Goal: Task Accomplishment & Management: Complete application form

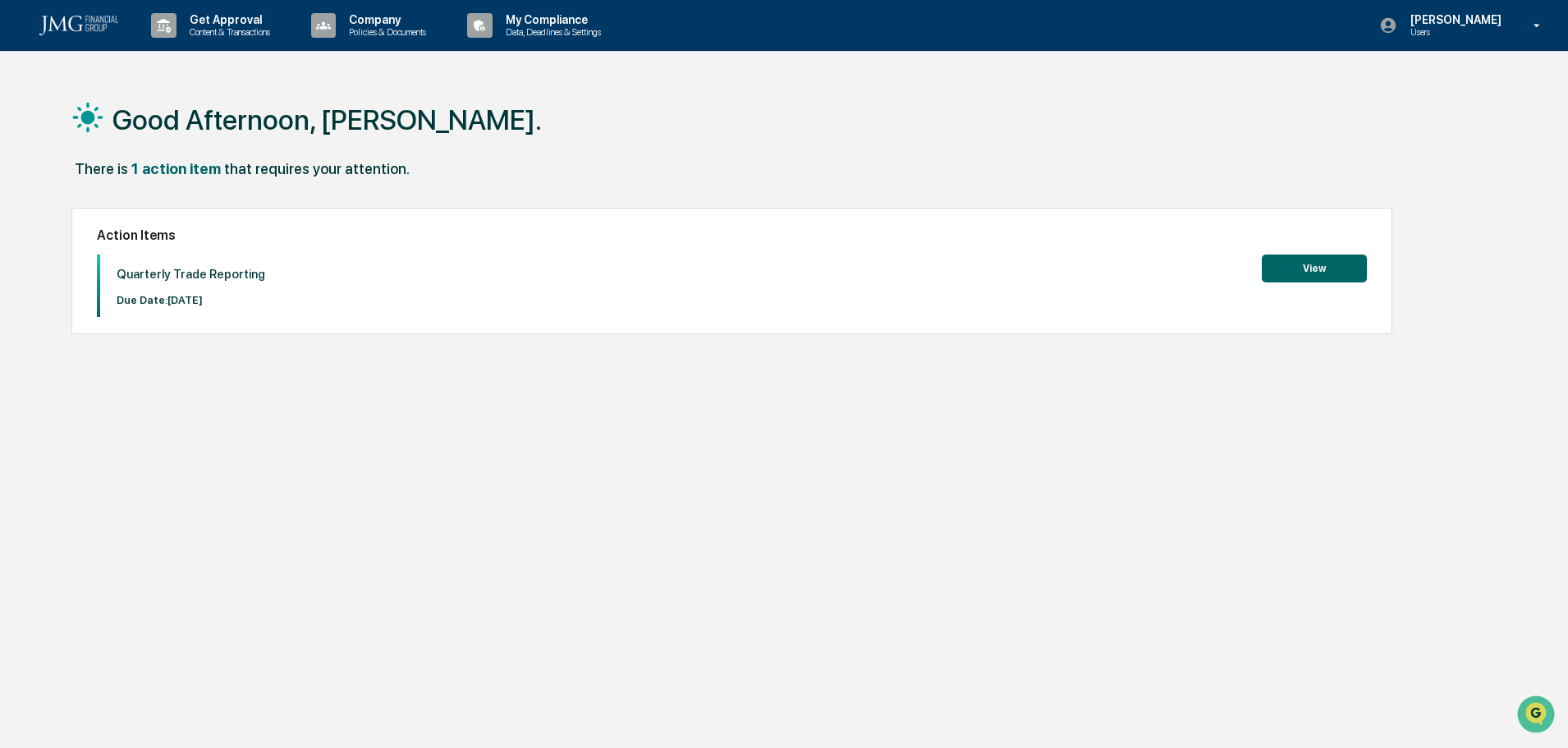
click at [1335, 262] on button "View" at bounding box center [1314, 269] width 105 height 28
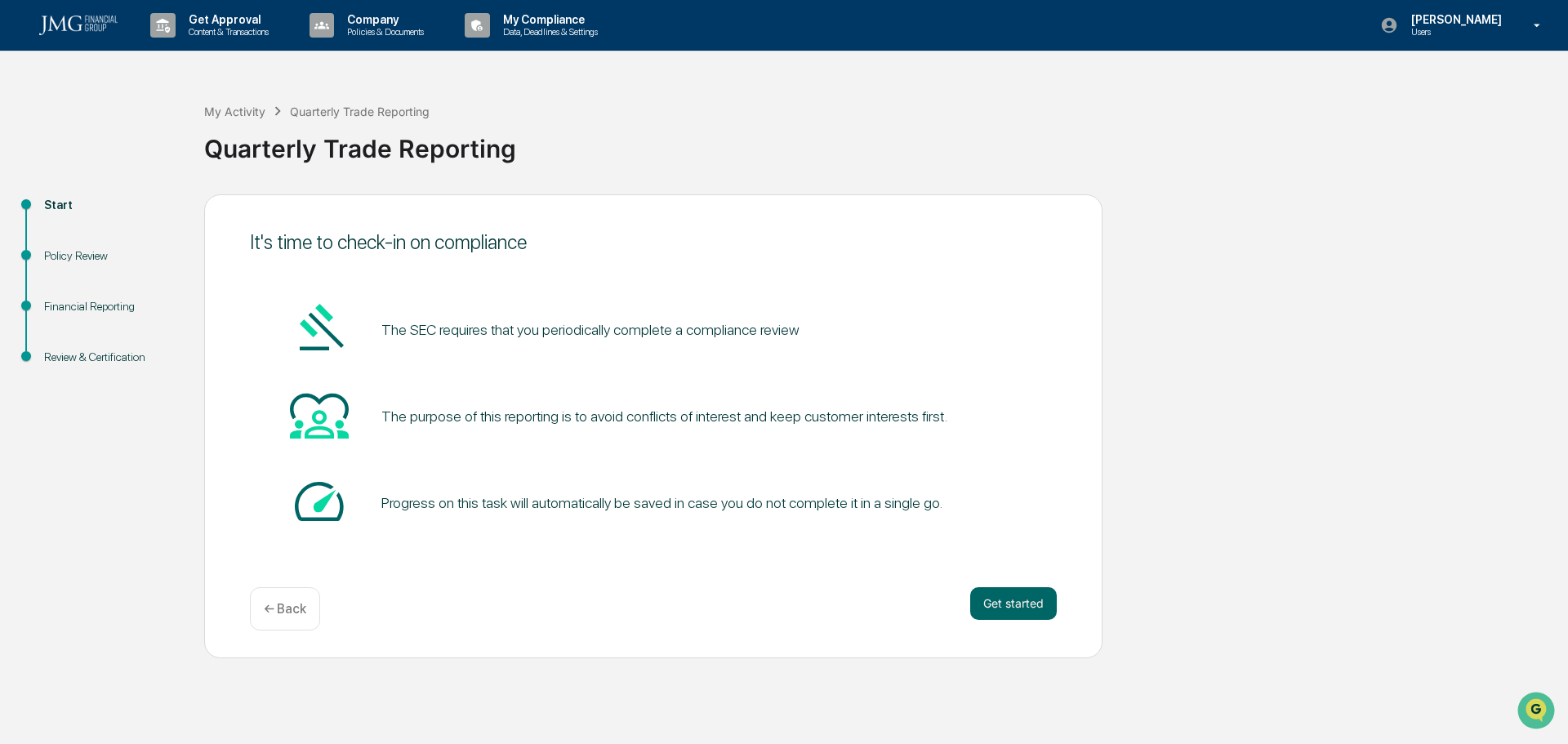
click at [1001, 603] on button "Get started" at bounding box center [1013, 603] width 86 height 32
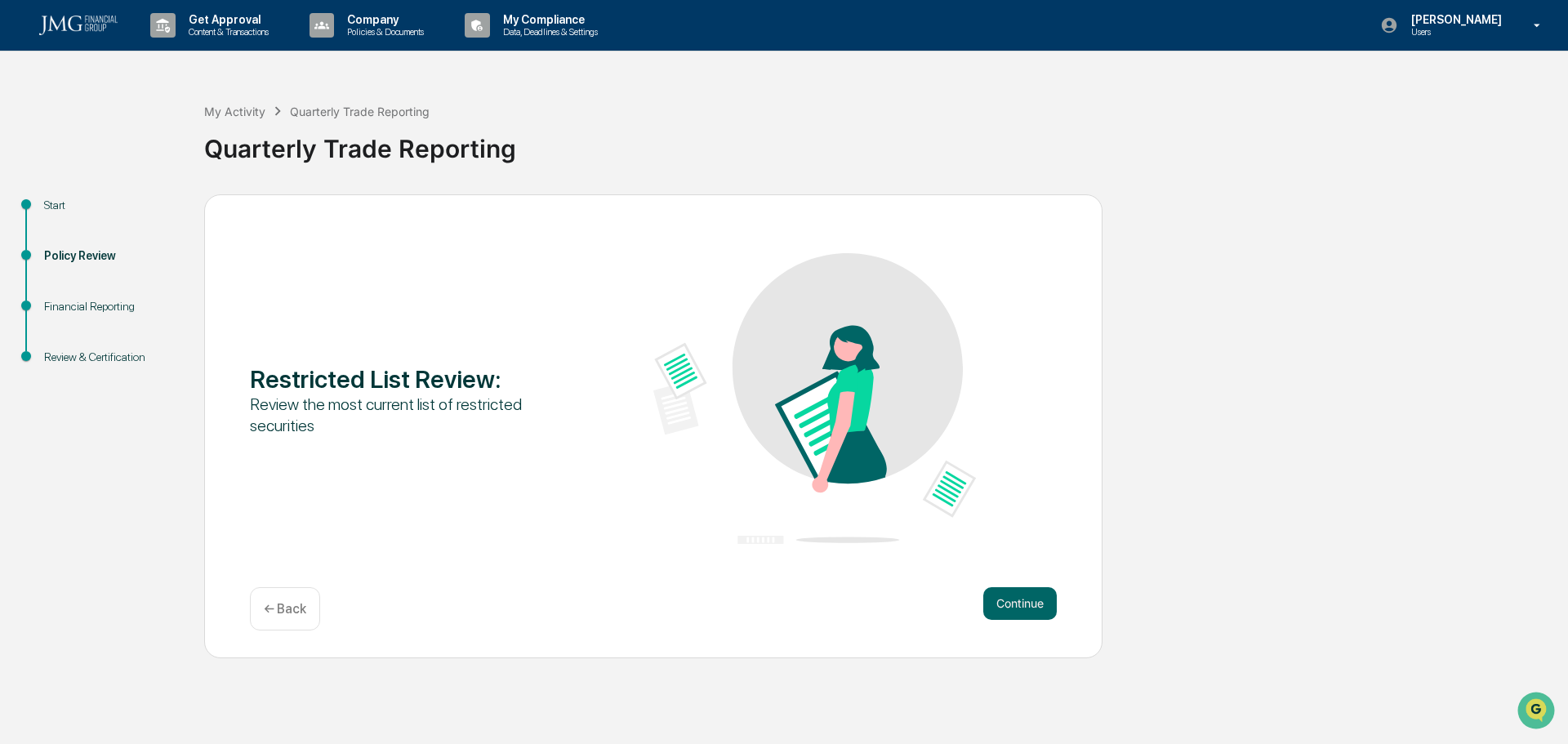
click at [1034, 620] on div "Continue ← Back" at bounding box center [653, 609] width 807 height 44
click at [1022, 615] on button "Continue" at bounding box center [1019, 603] width 73 height 32
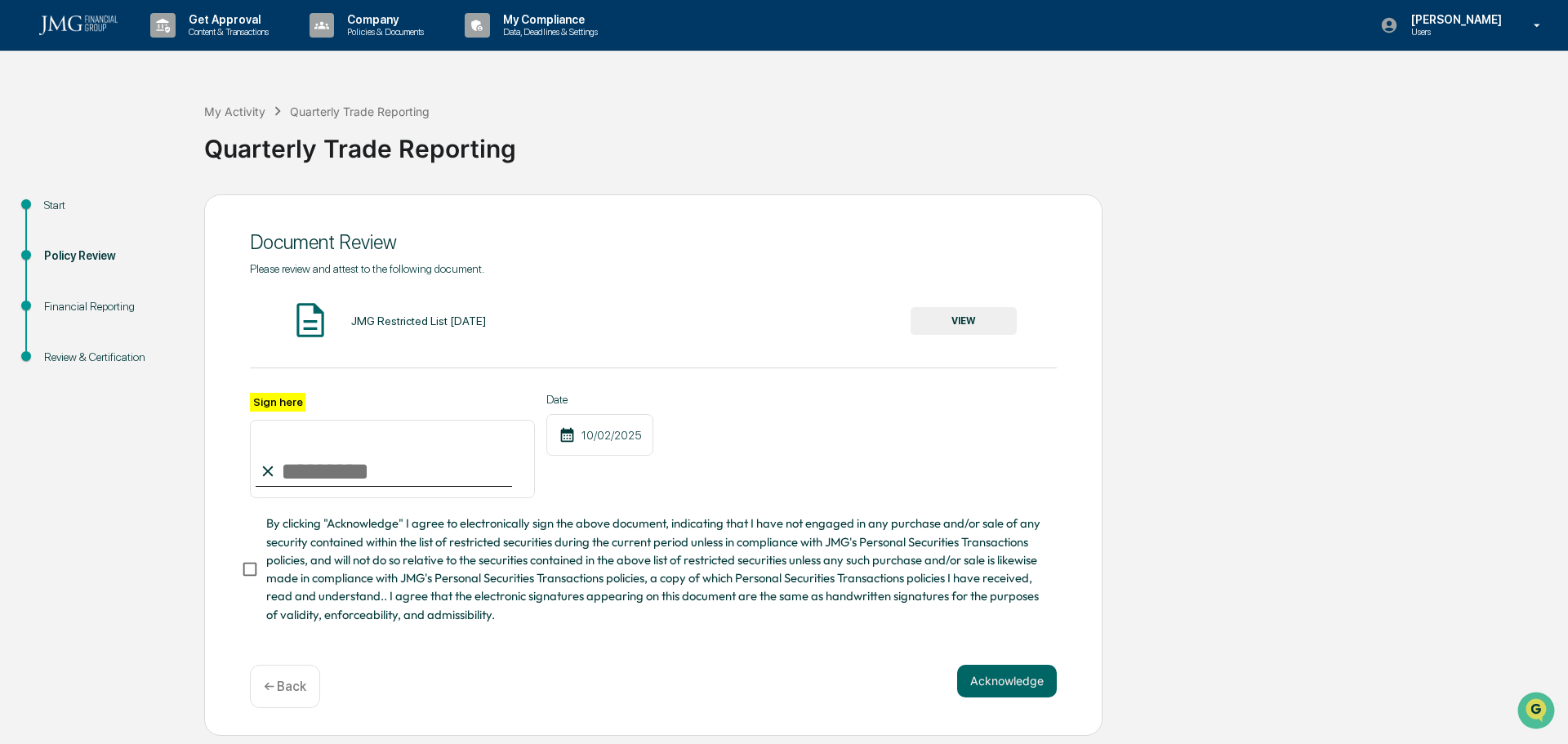
click at [355, 468] on input "Sign here" at bounding box center [391, 459] width 285 height 79
type input "**********"
click at [970, 686] on button "Acknowledge" at bounding box center [1006, 681] width 99 height 32
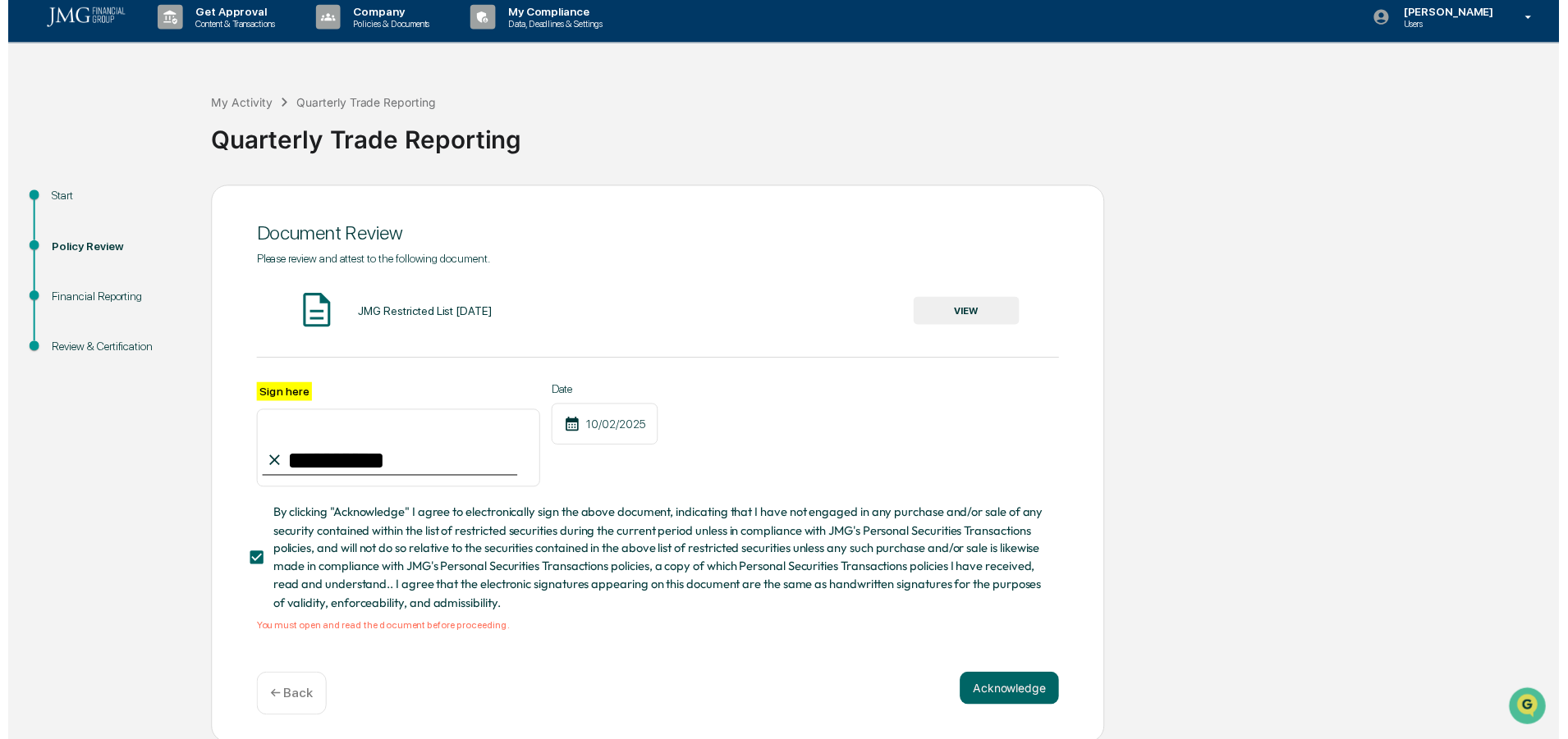
scroll to position [17, 0]
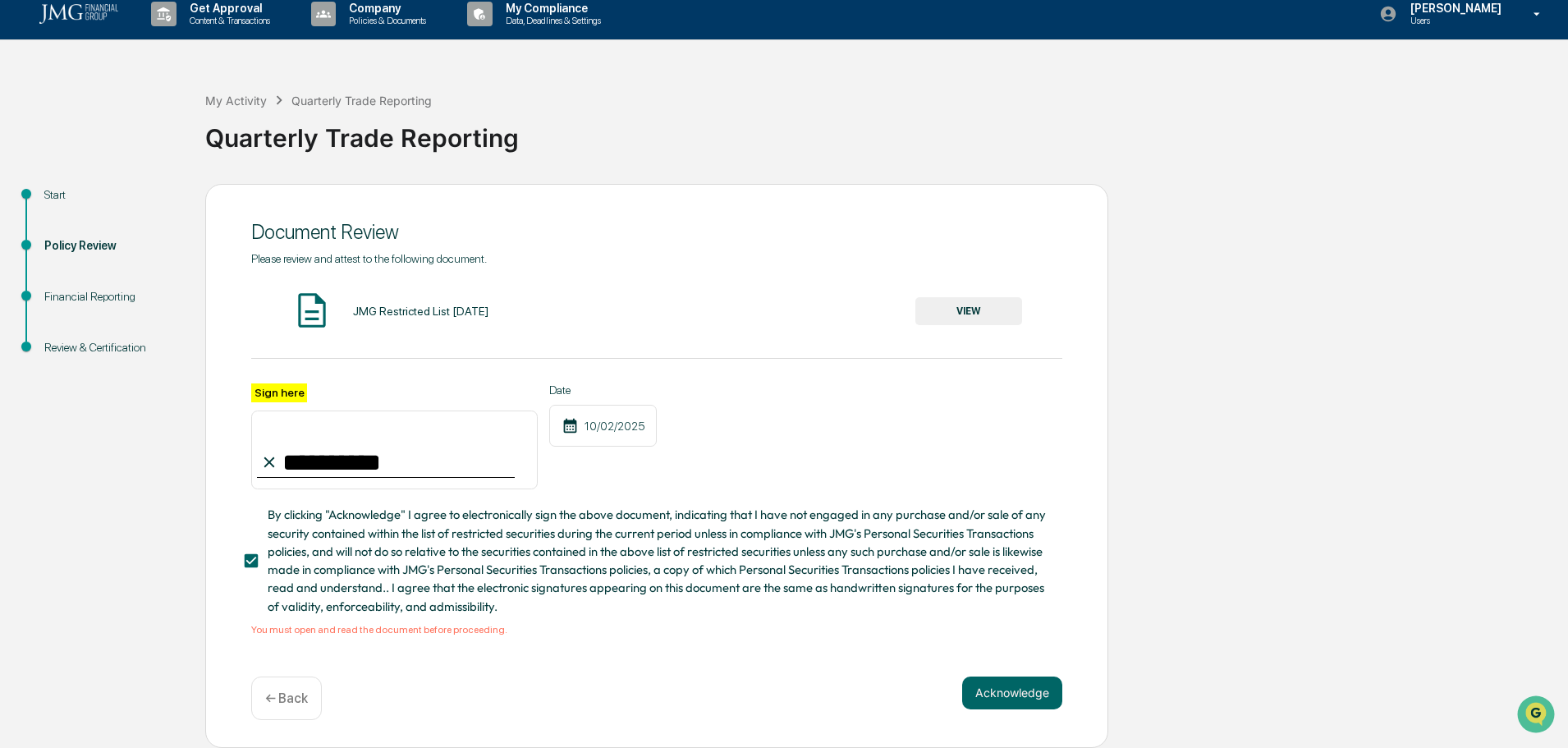
click at [965, 299] on button "VIEW" at bounding box center [969, 312] width 106 height 28
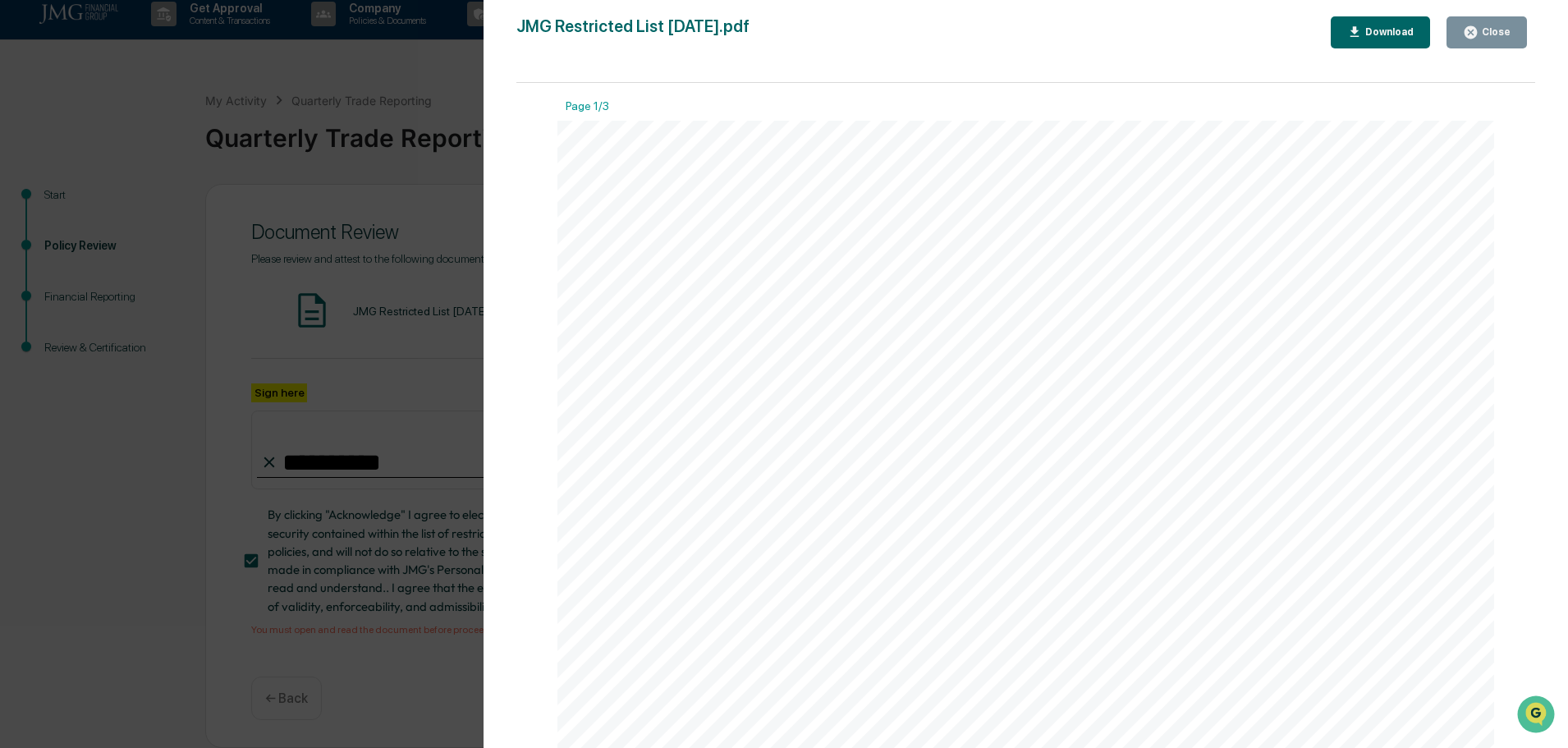
click at [1473, 30] on icon "button" at bounding box center [1470, 32] width 12 height 12
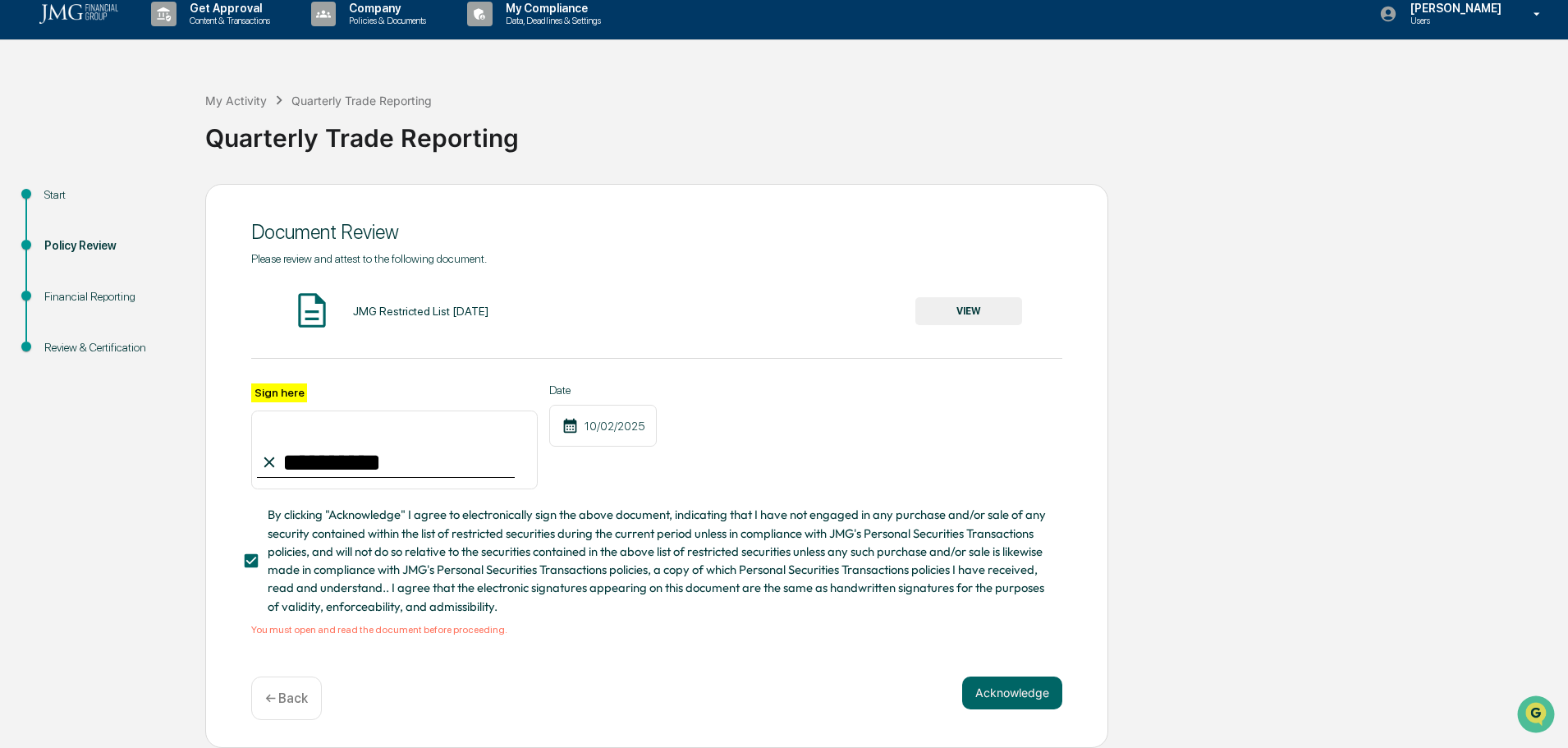
click at [1017, 698] on button "Acknowledge" at bounding box center [1011, 693] width 100 height 33
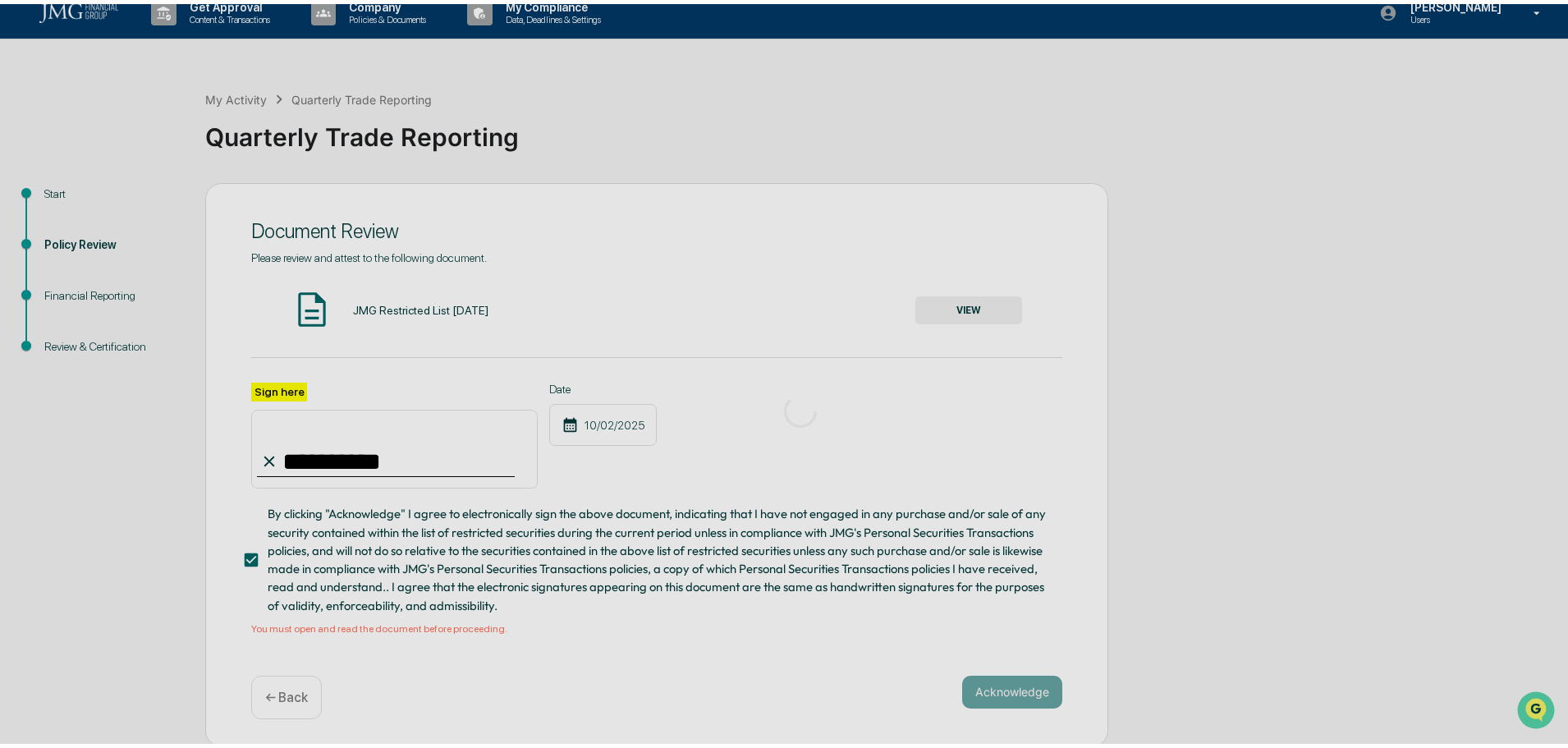
scroll to position [0, 0]
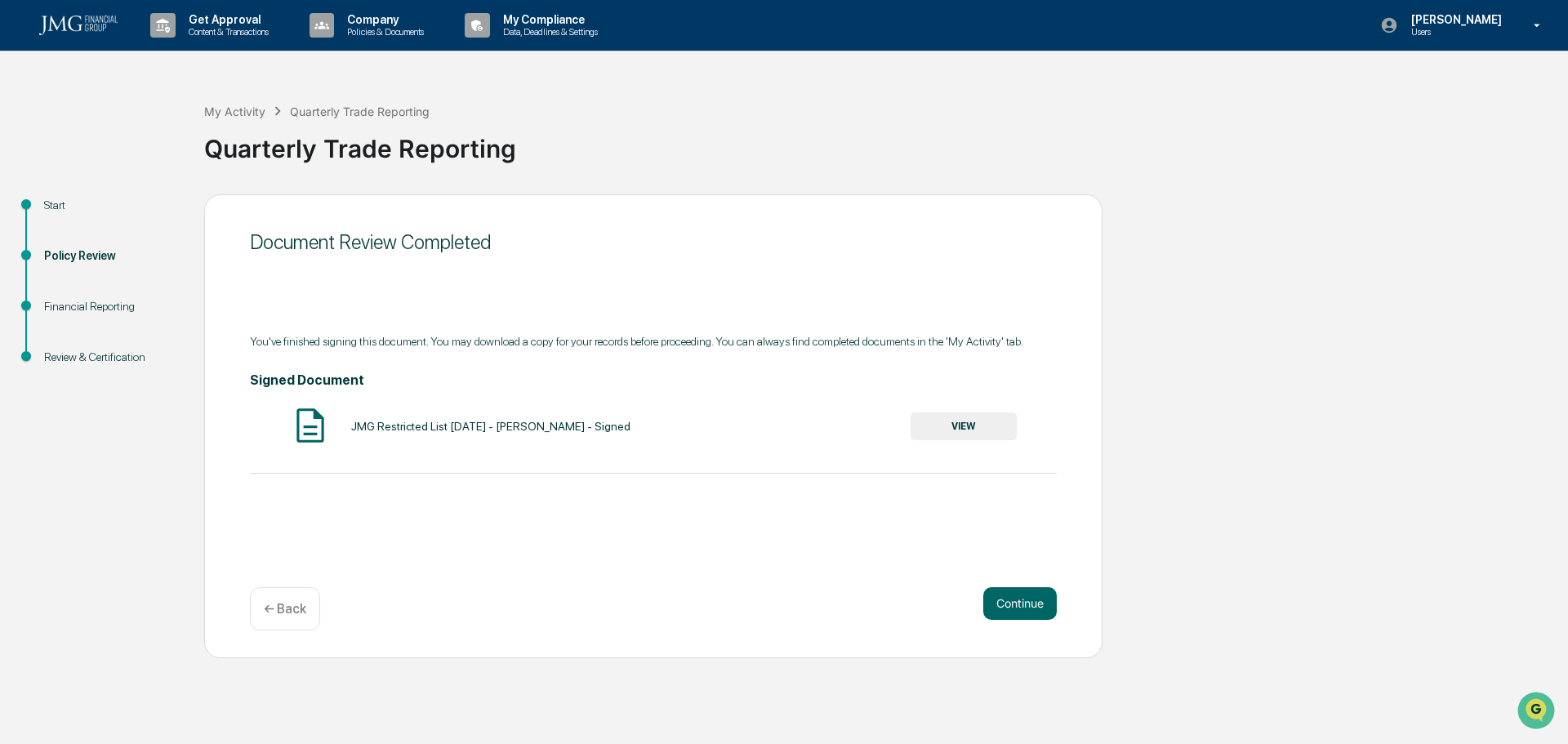
click at [1007, 596] on button "Continue" at bounding box center [1019, 603] width 73 height 32
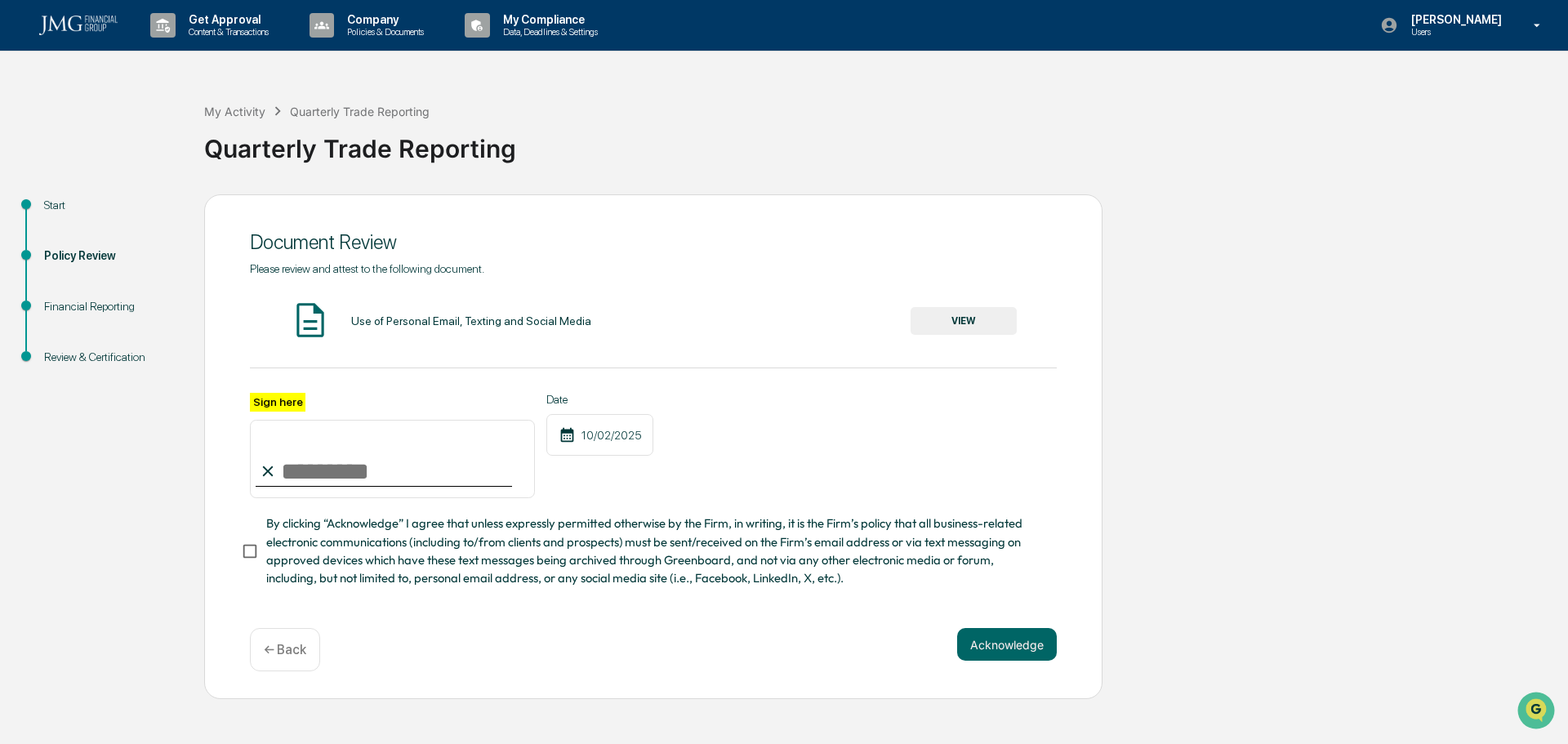
click at [331, 477] on input "Sign here" at bounding box center [391, 459] width 285 height 79
type input "**********"
click at [975, 656] on button "Acknowledge" at bounding box center [1006, 644] width 99 height 32
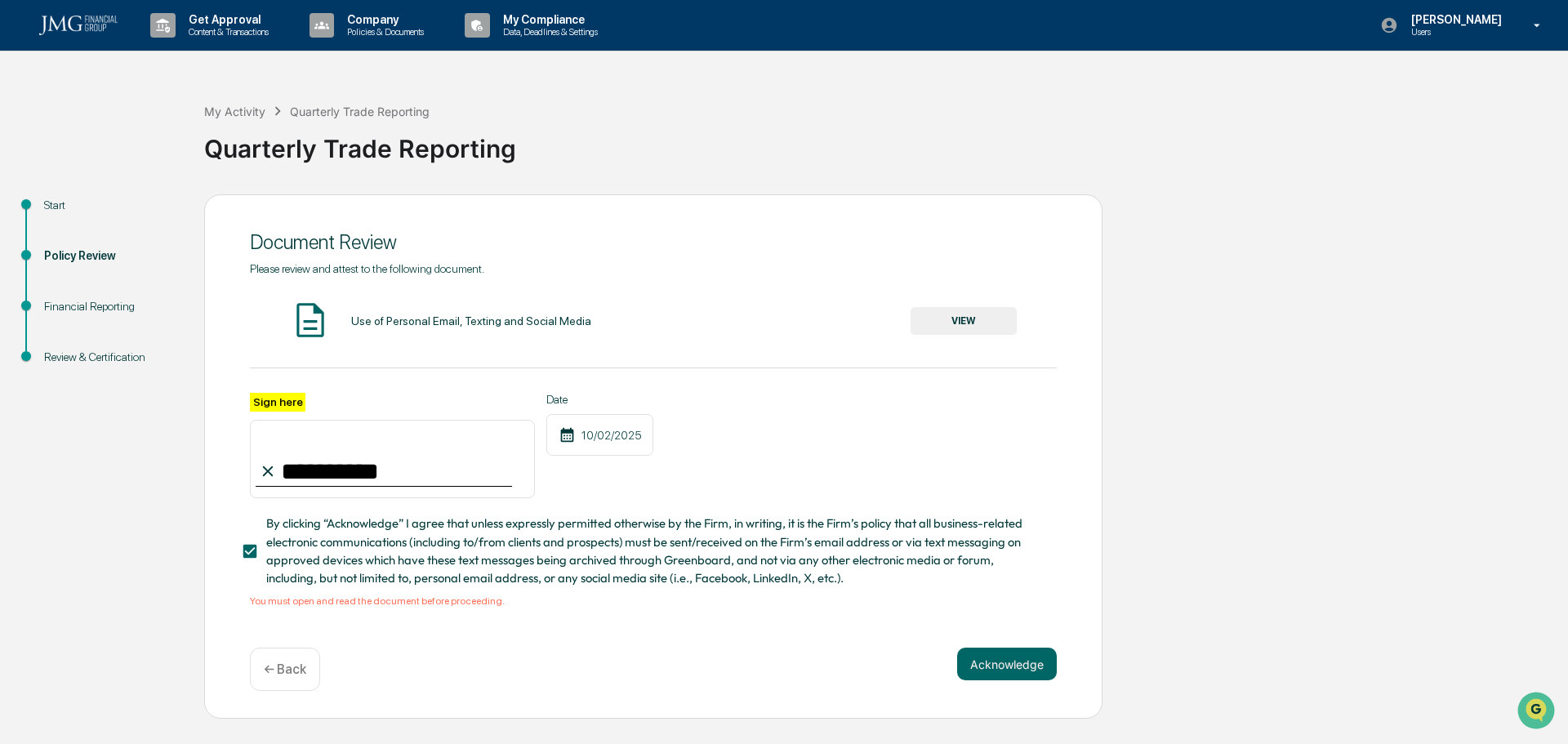
click at [386, 321] on div "Use of Personal Email, Texting and Social Media" at bounding box center [471, 321] width 240 height 13
click at [974, 318] on button "VIEW" at bounding box center [963, 321] width 106 height 28
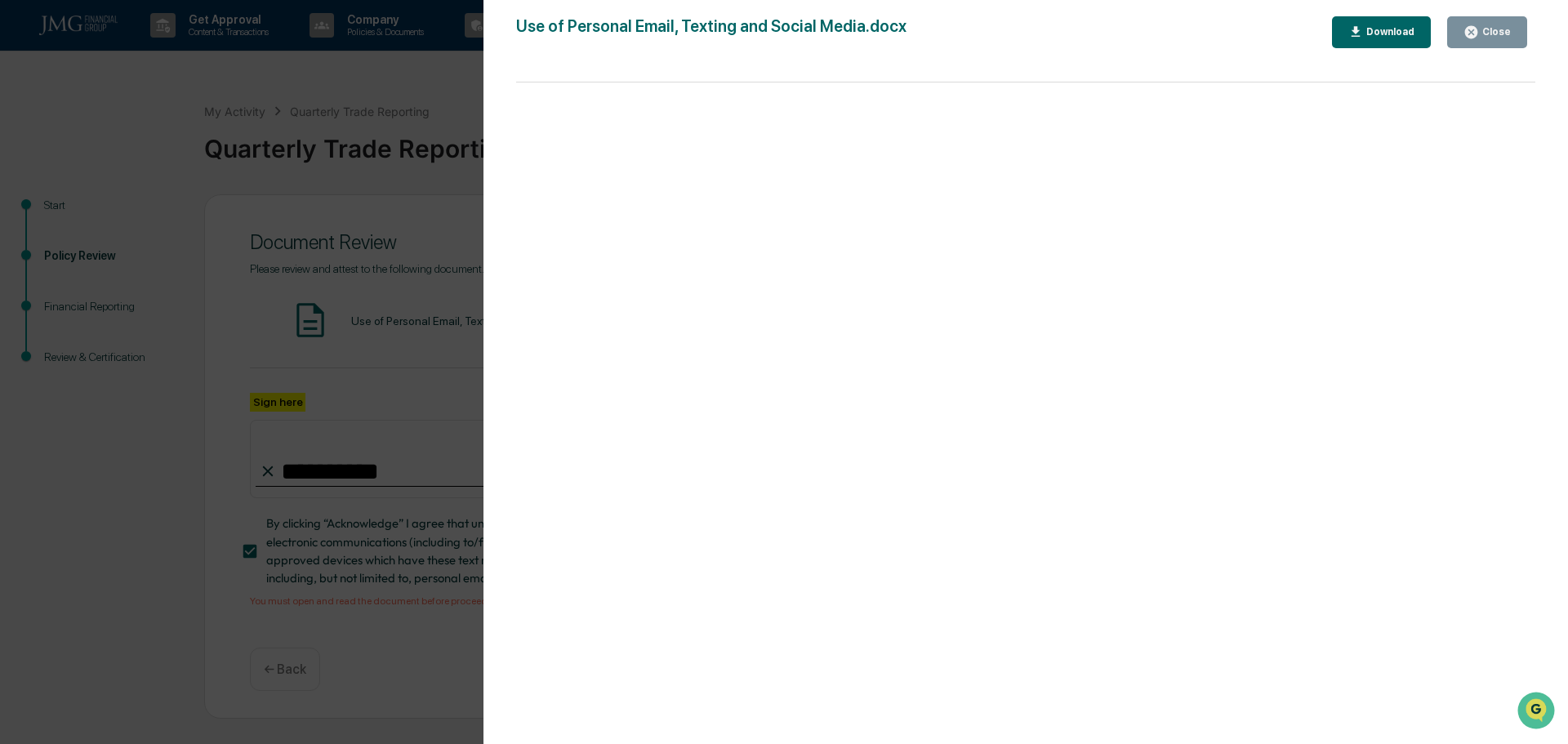
click at [1484, 32] on div "Close" at bounding box center [1495, 32] width 32 height 11
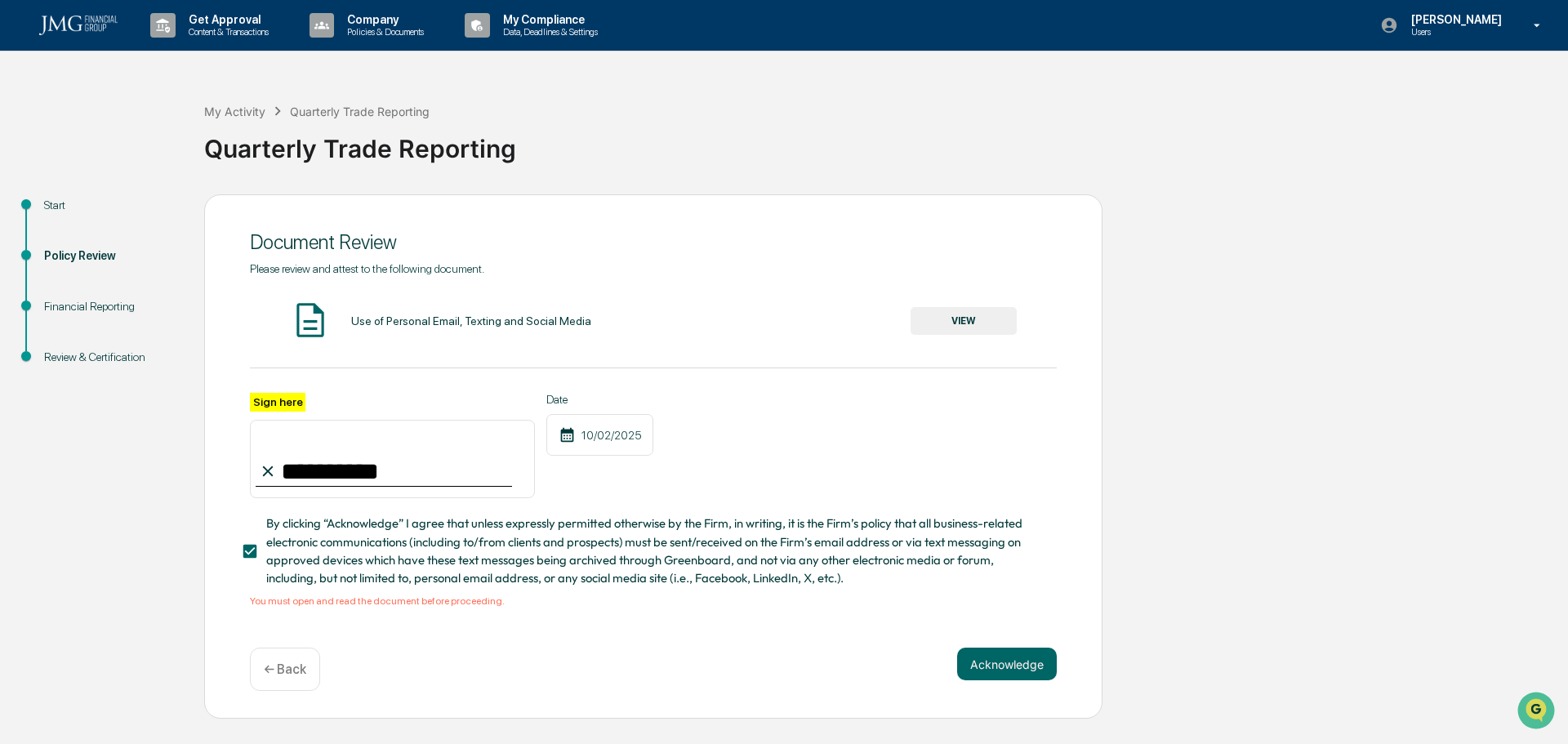
click at [1026, 674] on button "Acknowledge" at bounding box center [1006, 663] width 99 height 32
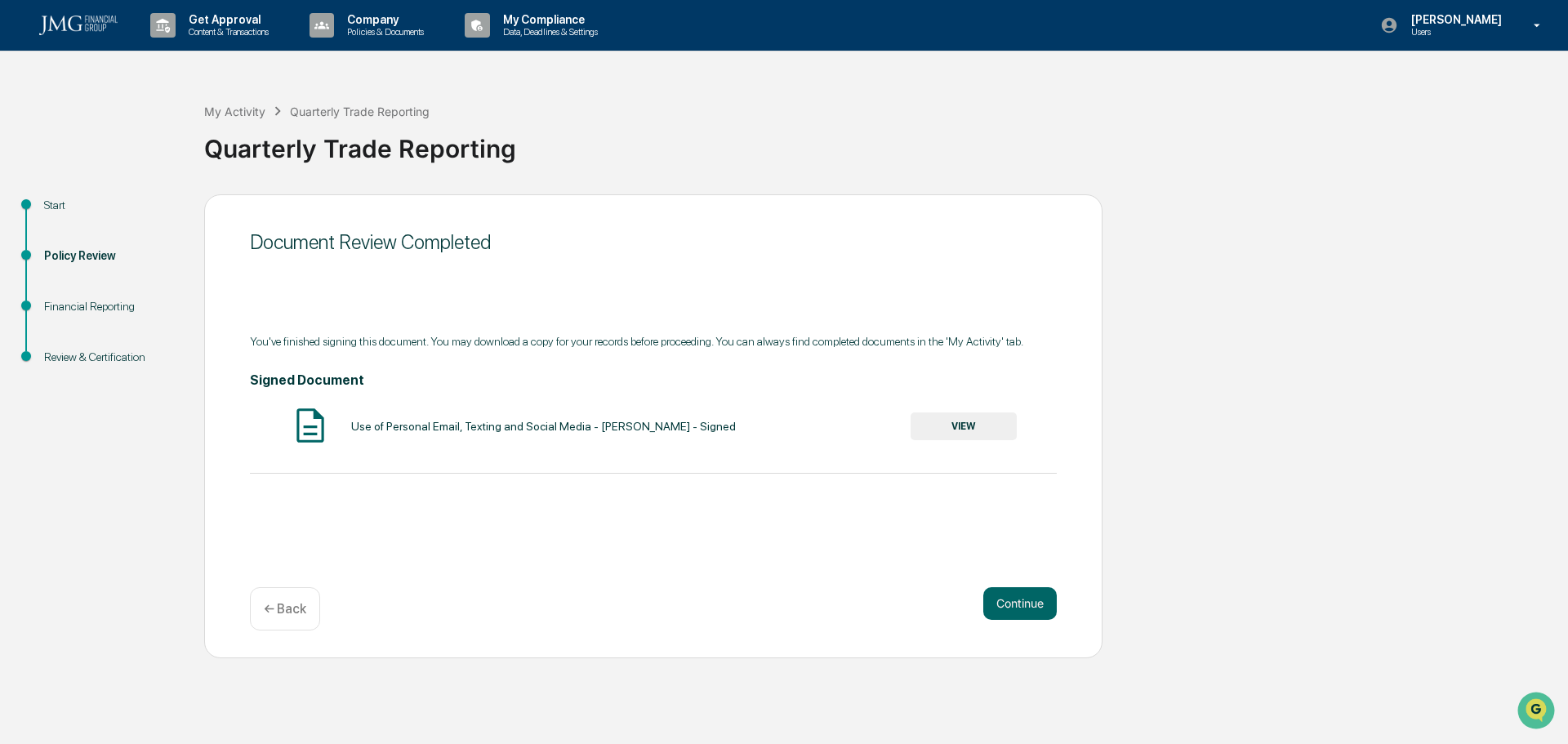
click at [1014, 598] on button "Continue" at bounding box center [1019, 603] width 73 height 32
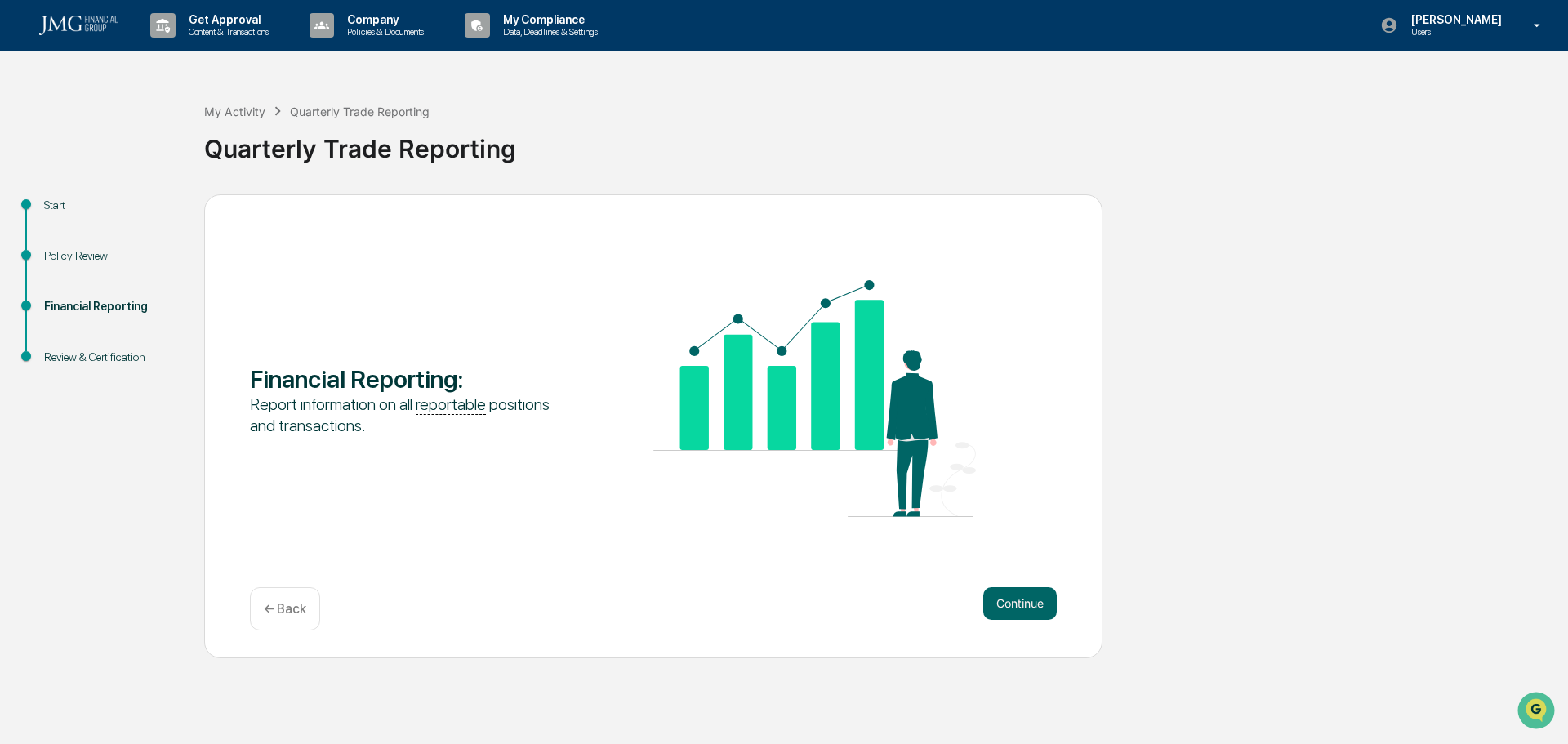
click at [1001, 606] on button "Continue" at bounding box center [1019, 603] width 73 height 32
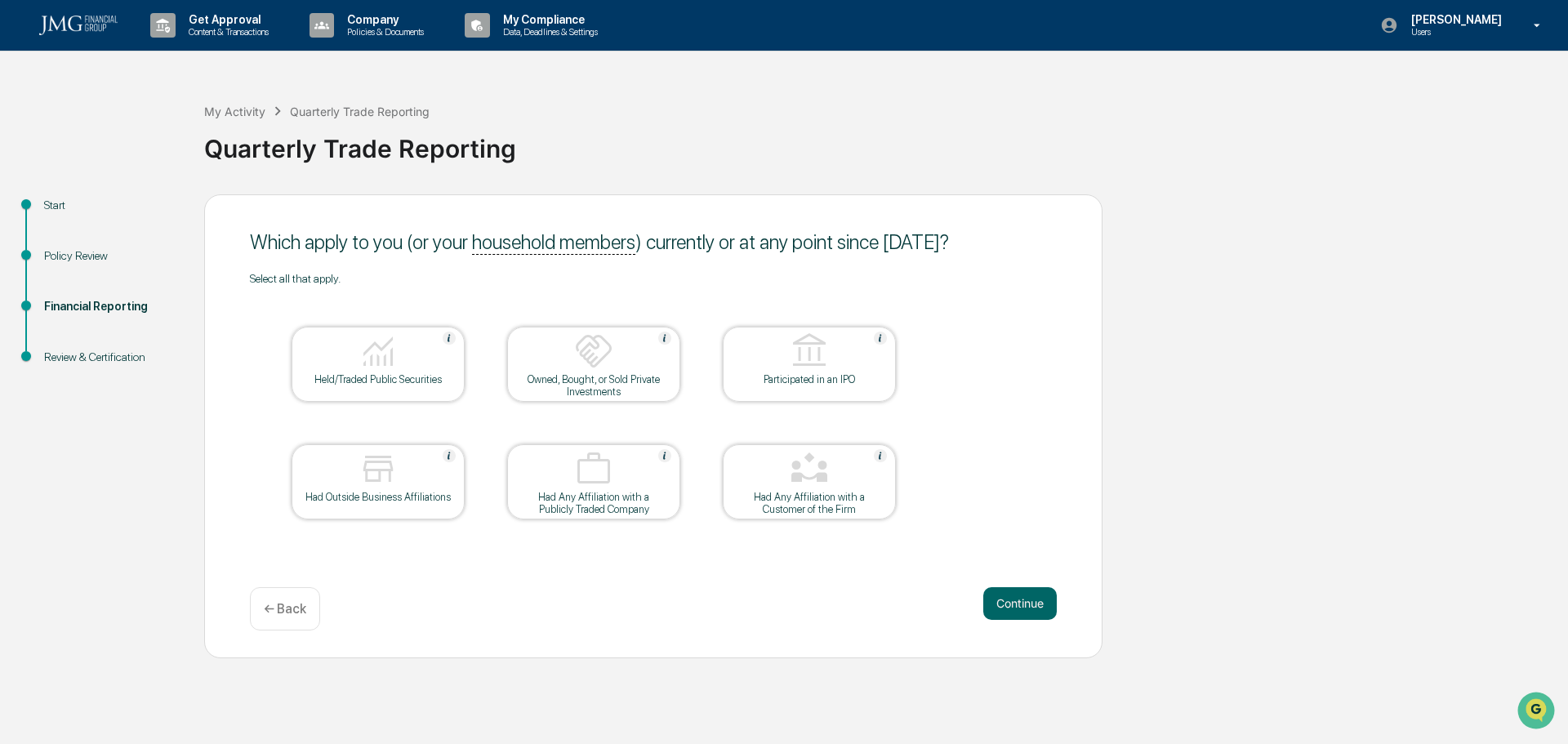
click at [1013, 598] on button "Continue" at bounding box center [1019, 603] width 73 height 32
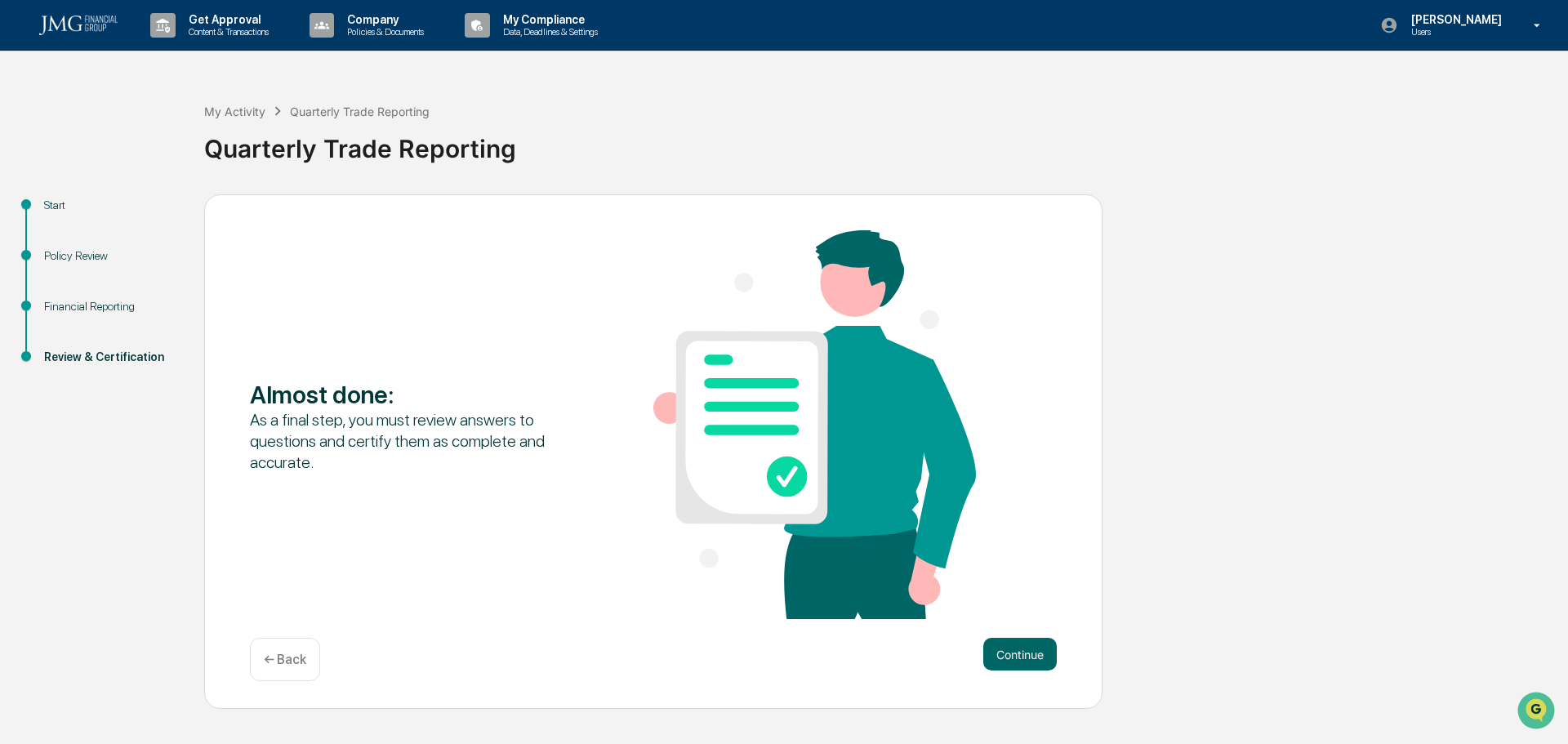
click at [1015, 664] on button "Continue" at bounding box center [1019, 654] width 73 height 32
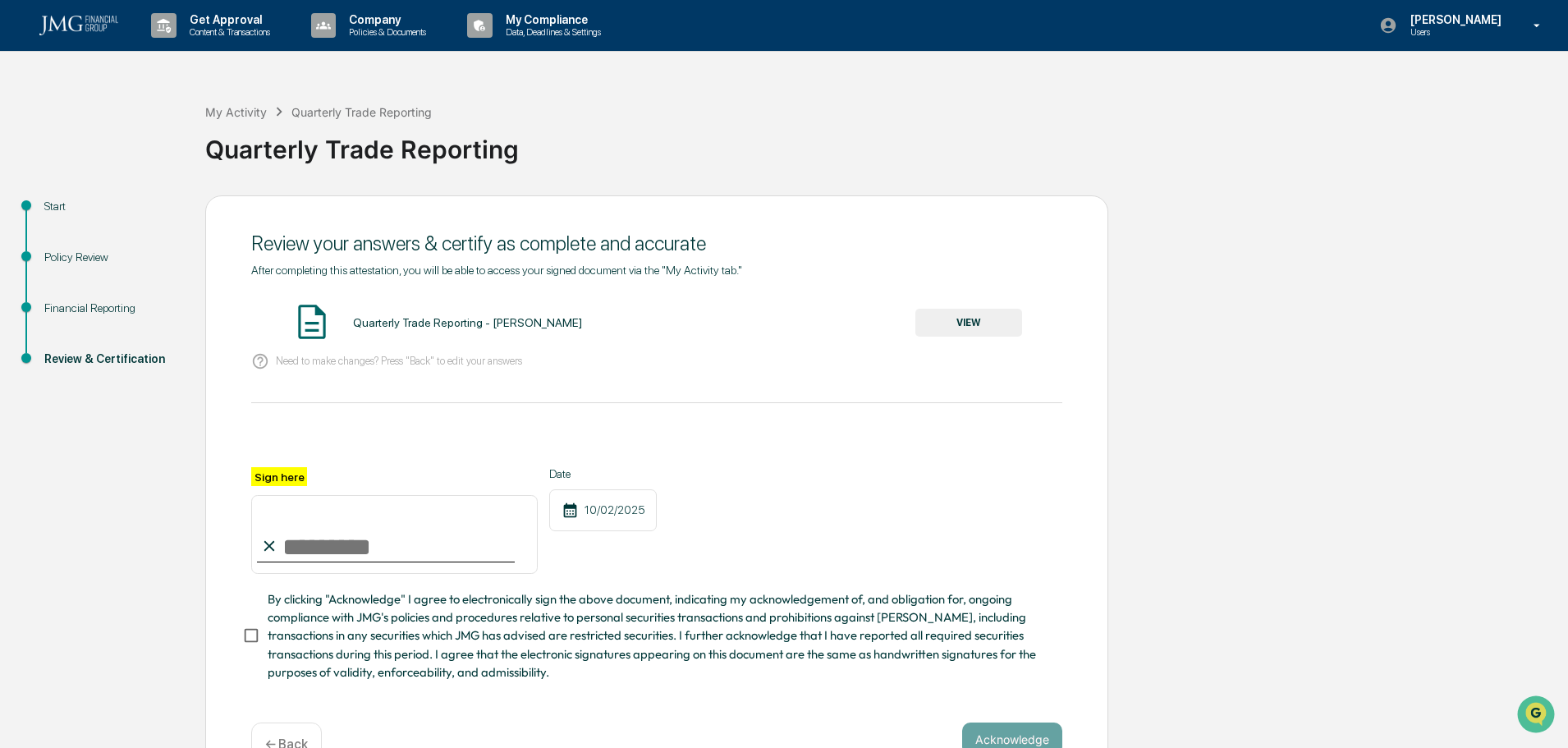
click at [963, 327] on button "VIEW" at bounding box center [969, 323] width 106 height 28
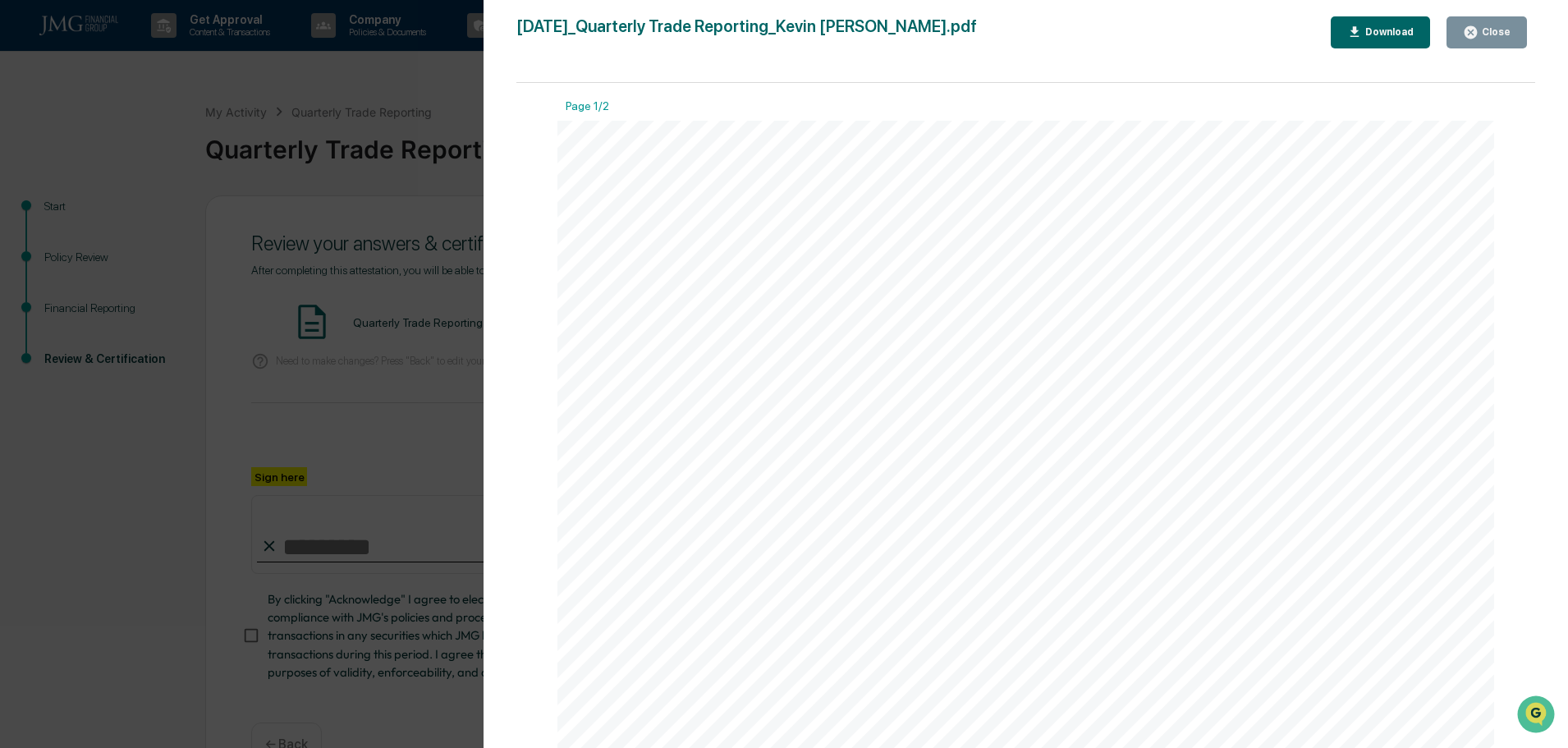
click at [1479, 26] on icon "button" at bounding box center [1470, 32] width 16 height 16
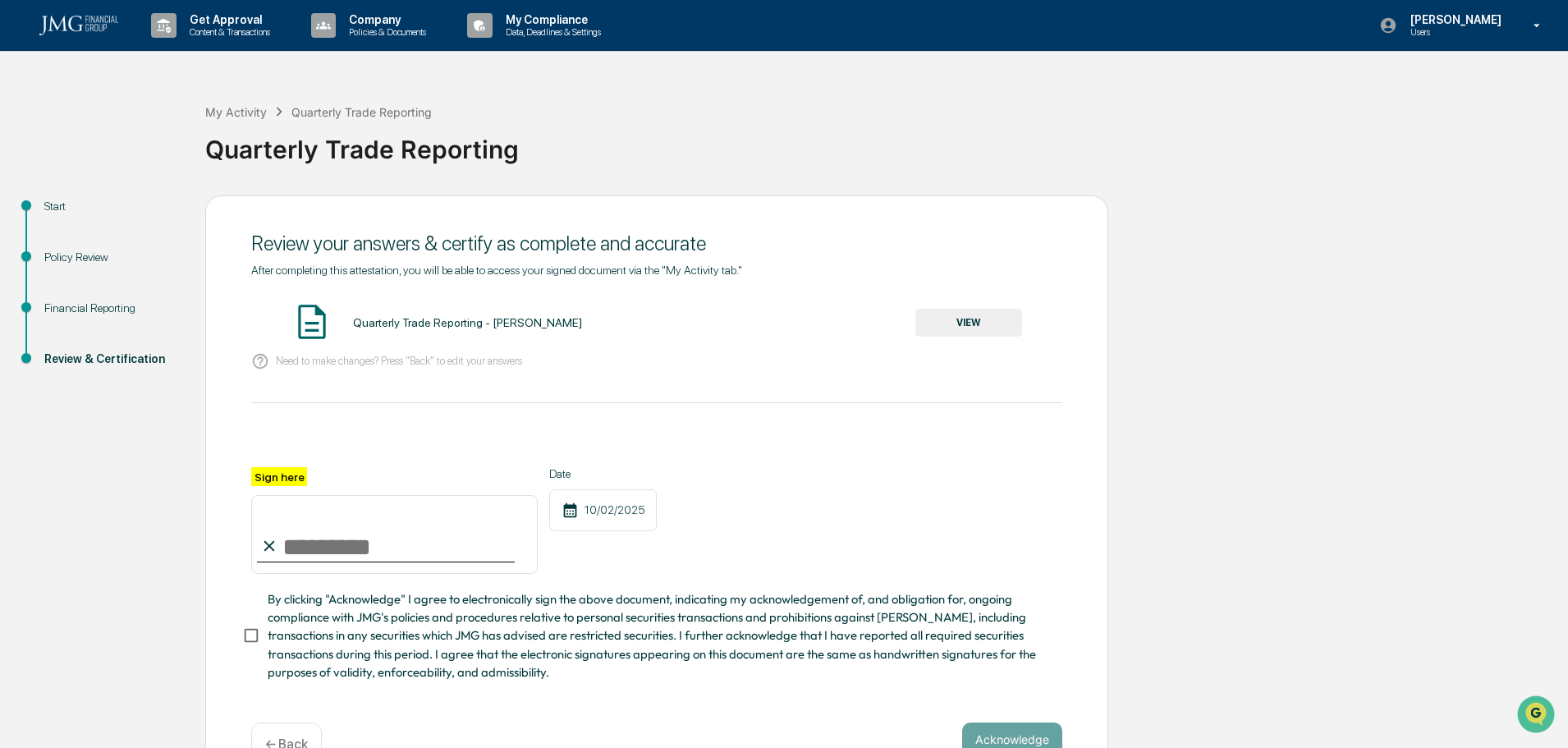
click at [972, 315] on button "VIEW" at bounding box center [969, 323] width 106 height 28
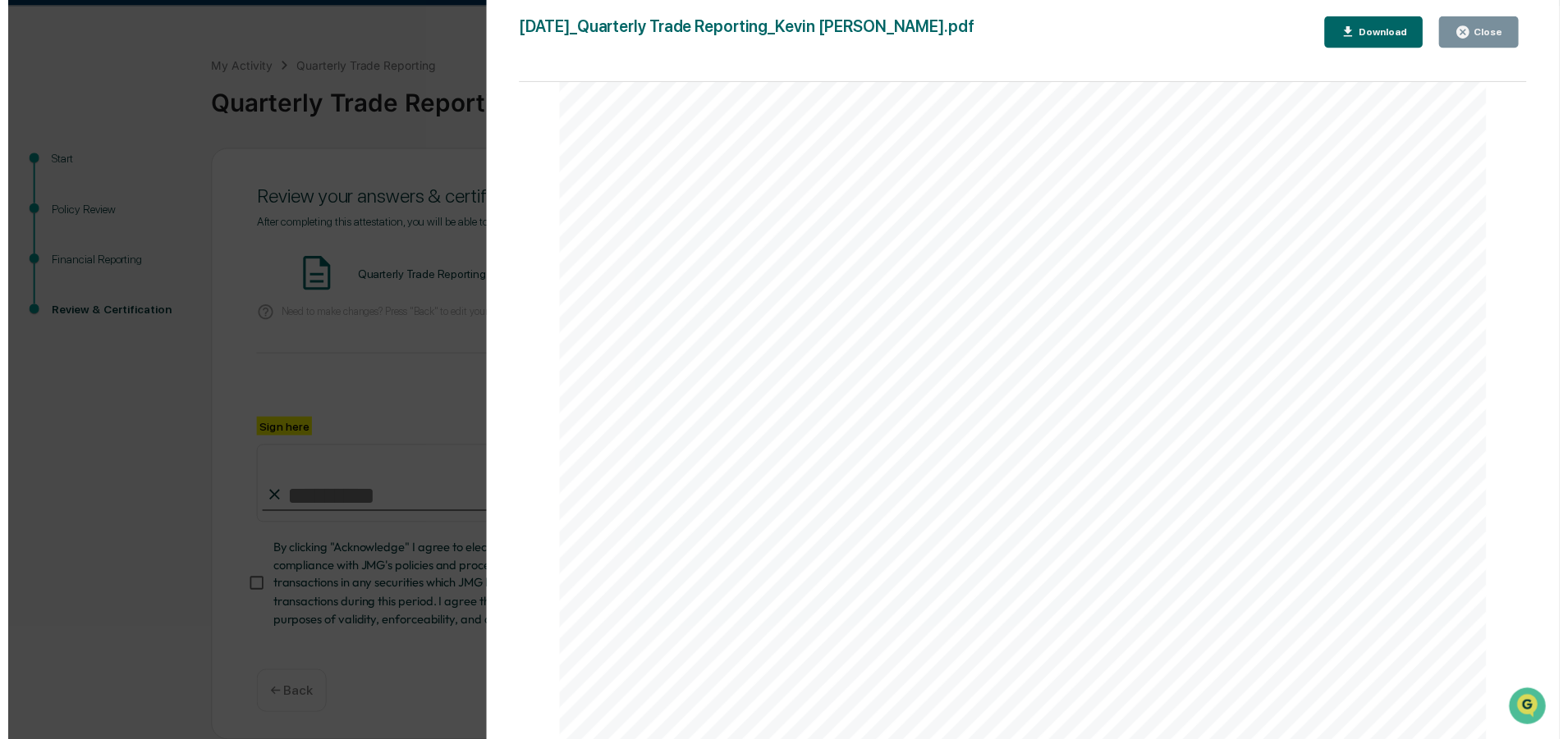
scroll to position [328, 0]
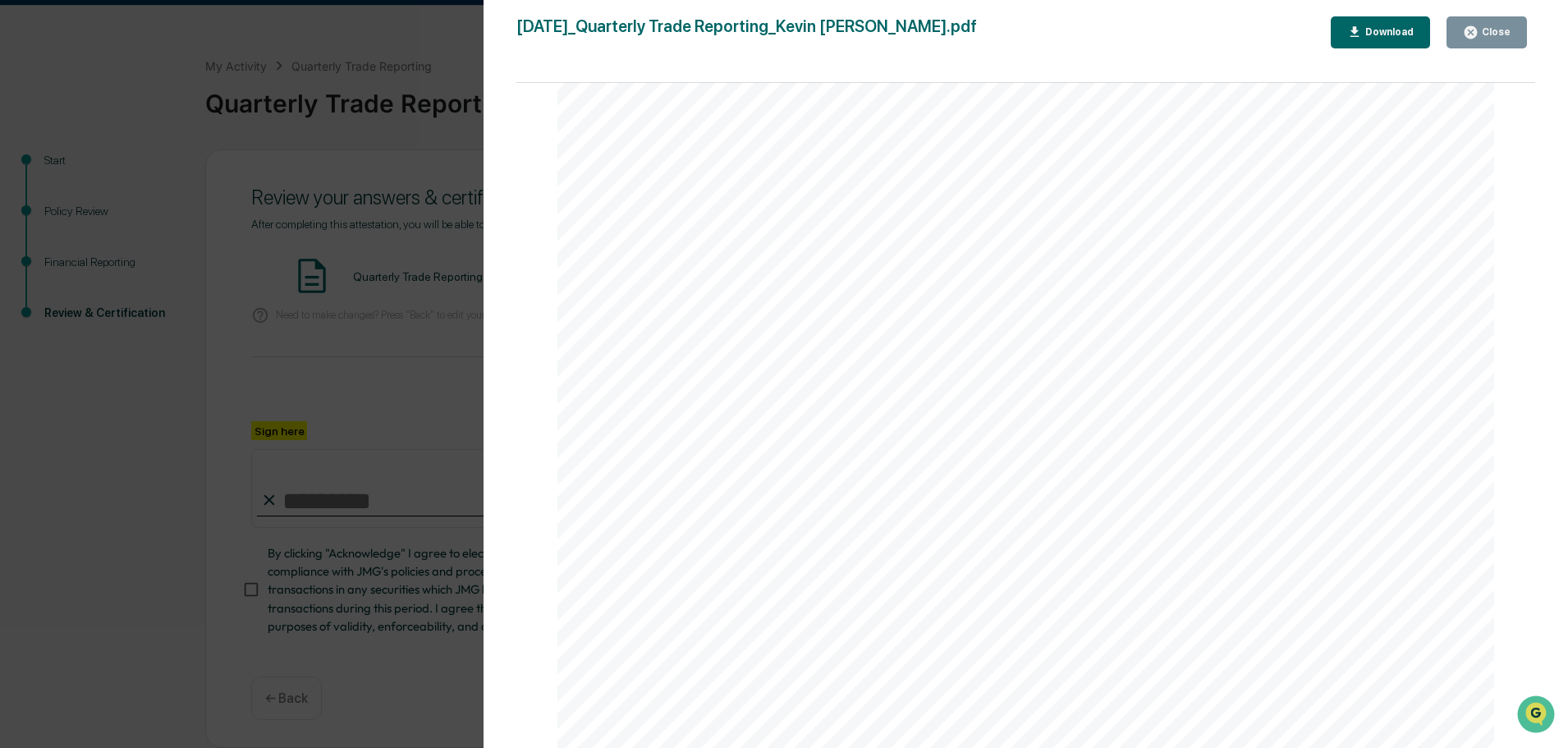
click at [1459, 24] on button "Close" at bounding box center [1486, 33] width 80 height 32
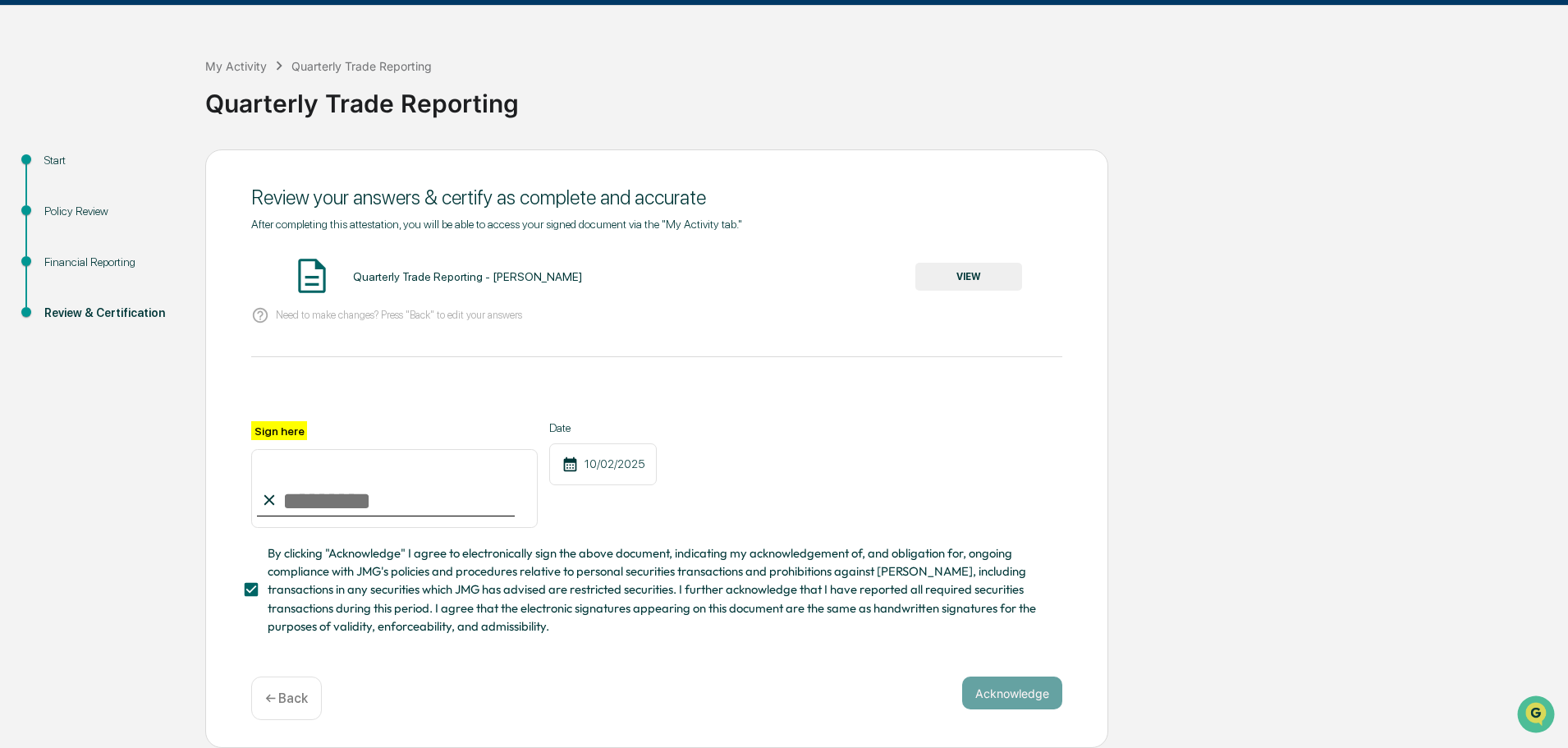
click at [312, 506] on input "Sign here" at bounding box center [393, 489] width 286 height 79
type input "**********"
click at [980, 694] on button "Acknowledge" at bounding box center [1011, 693] width 100 height 33
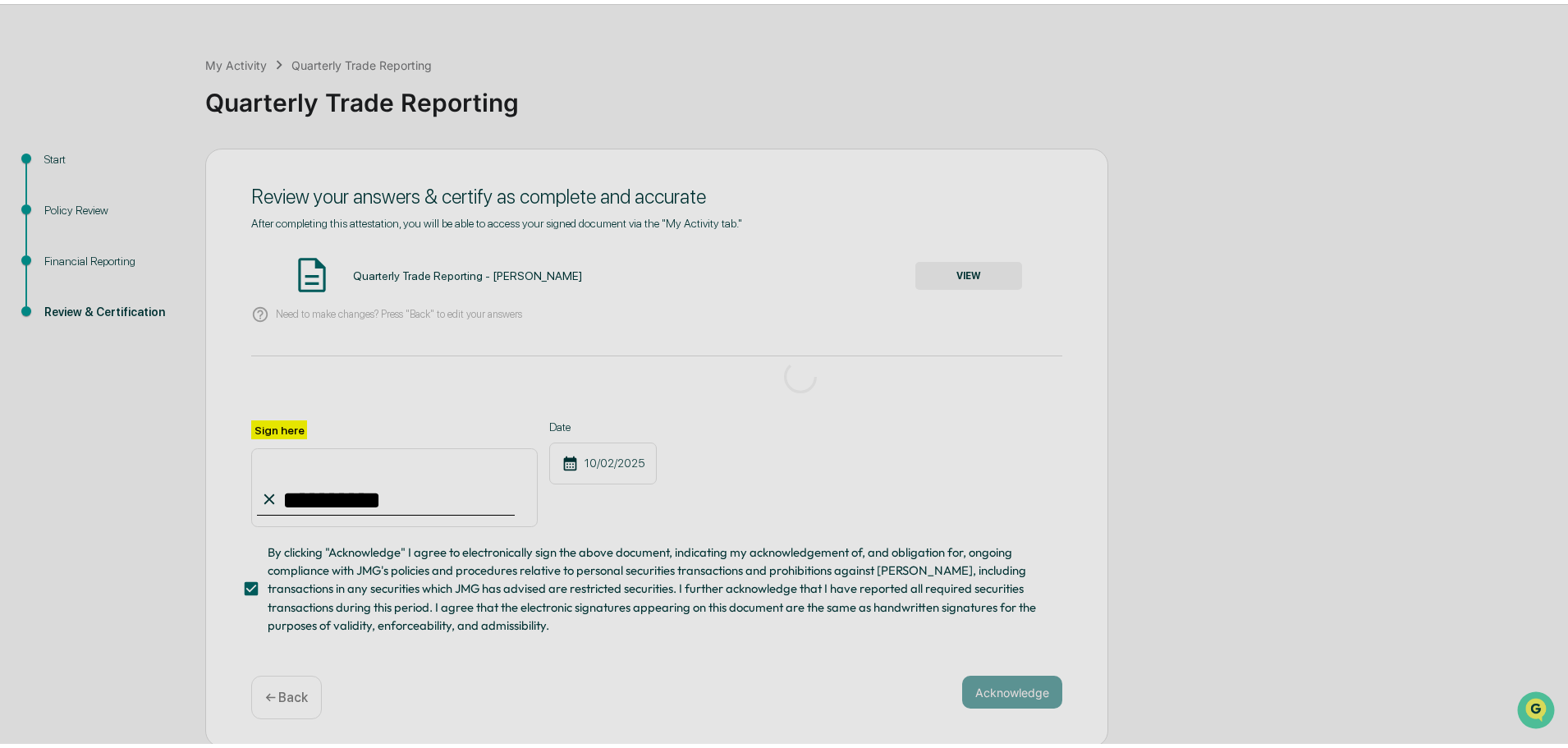
scroll to position [0, 0]
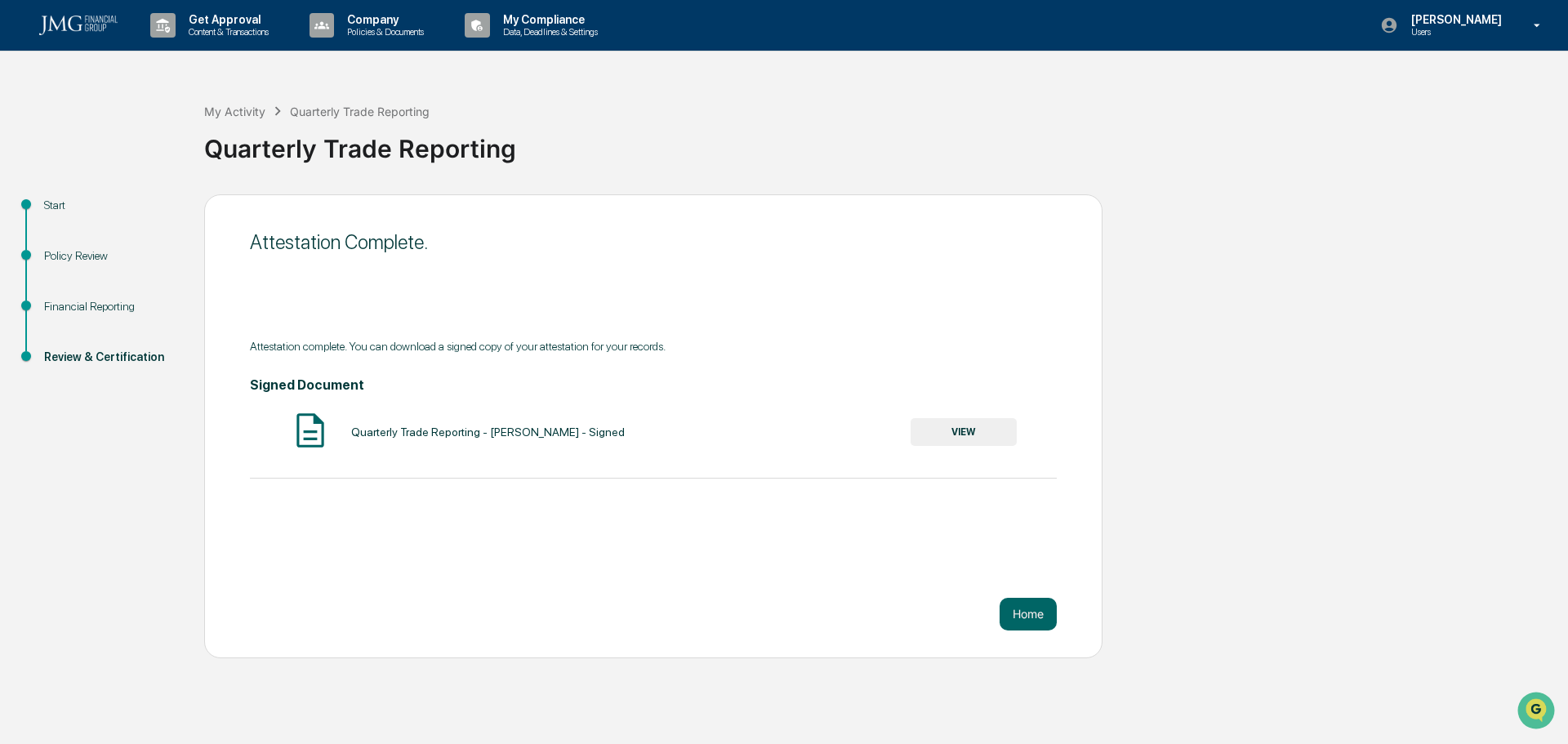
click at [1013, 622] on button "Home" at bounding box center [1028, 614] width 57 height 32
